Goal: Check status: Check status

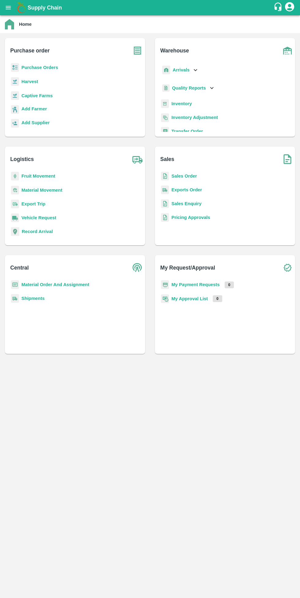
click at [188, 283] on b "My Payment Requests" at bounding box center [196, 284] width 48 height 5
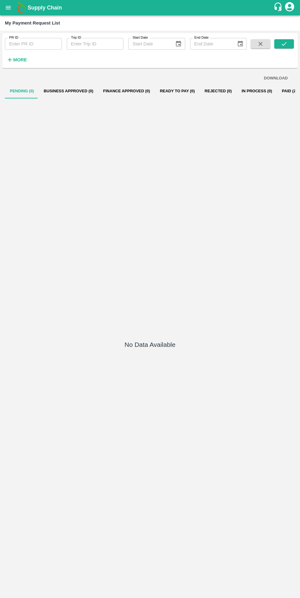
click at [283, 95] on button "Paid (262)" at bounding box center [291, 91] width 29 height 15
click at [5, 479] on div at bounding box center [150, 345] width 291 height 494
